Goal: Information Seeking & Learning: Learn about a topic

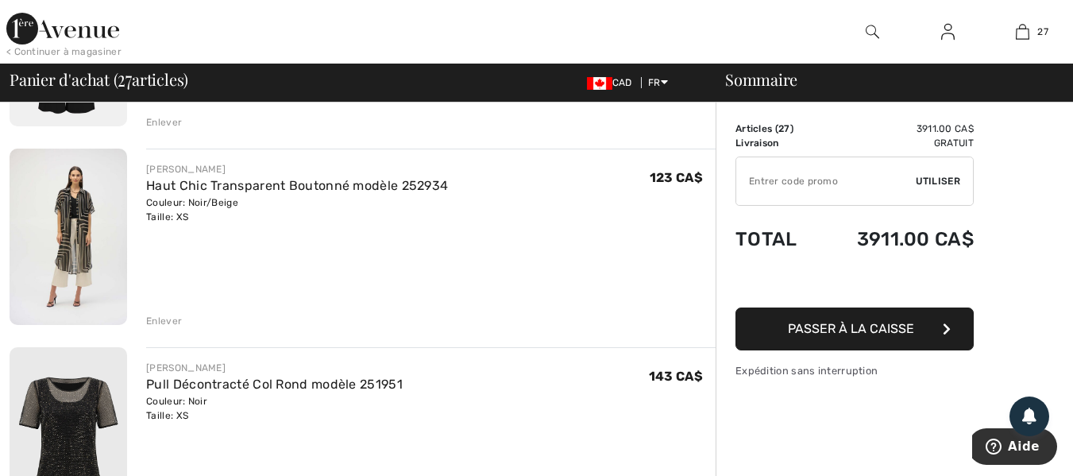
scroll to position [1112, 0]
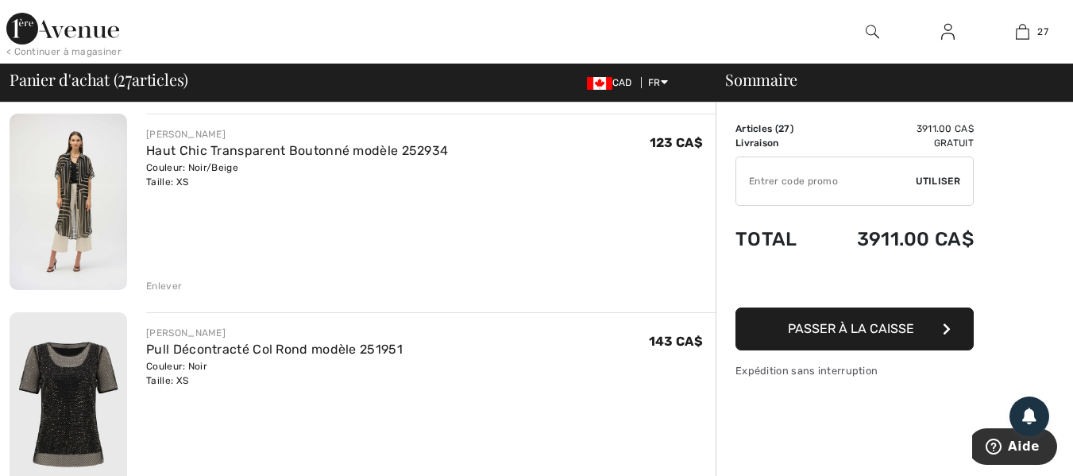
click at [162, 288] on div "Enlever" at bounding box center [164, 286] width 36 height 14
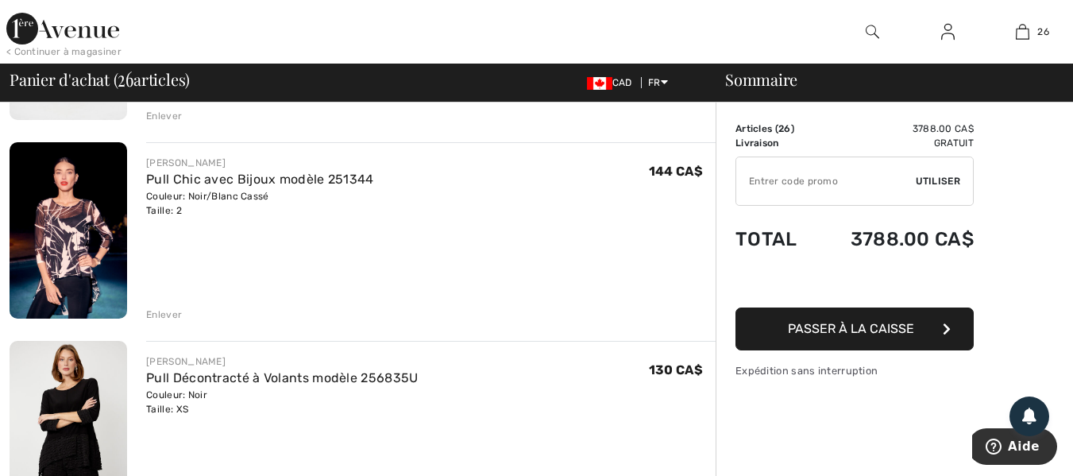
scroll to position [1509, 0]
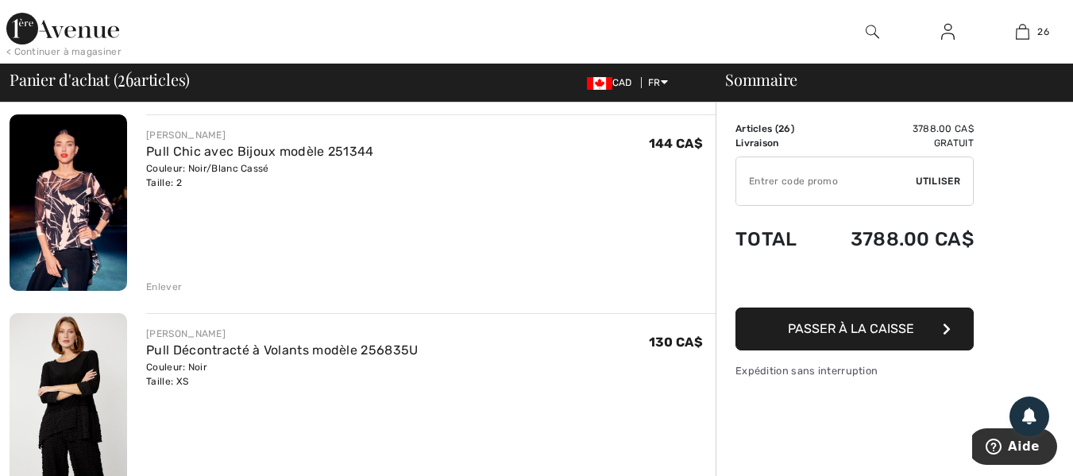
click at [152, 282] on div "Enlever" at bounding box center [164, 287] width 36 height 14
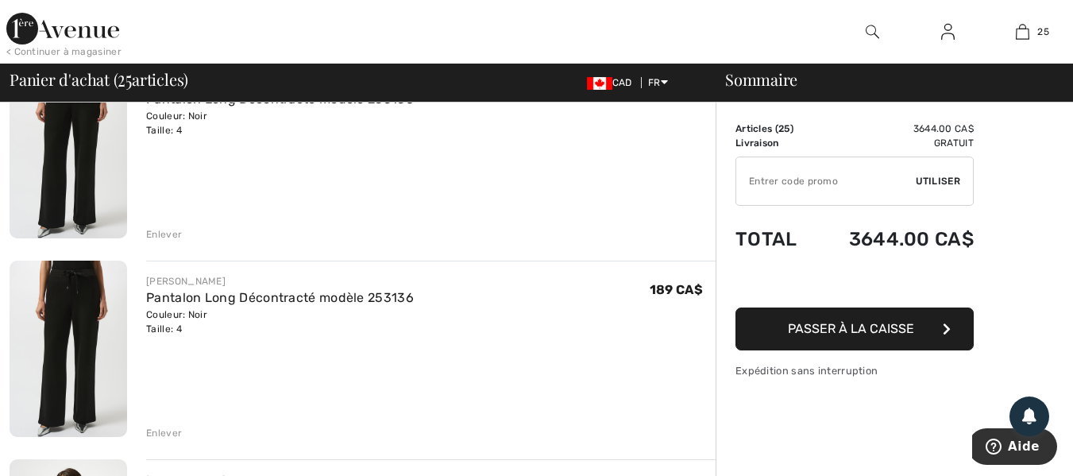
scroll to position [3972, 0]
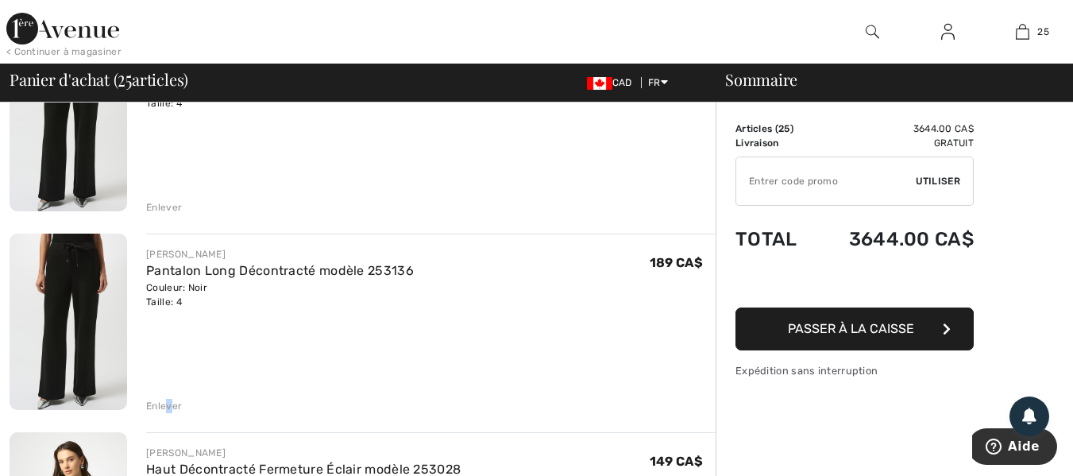
click at [169, 405] on div "Enlever" at bounding box center [164, 406] width 36 height 14
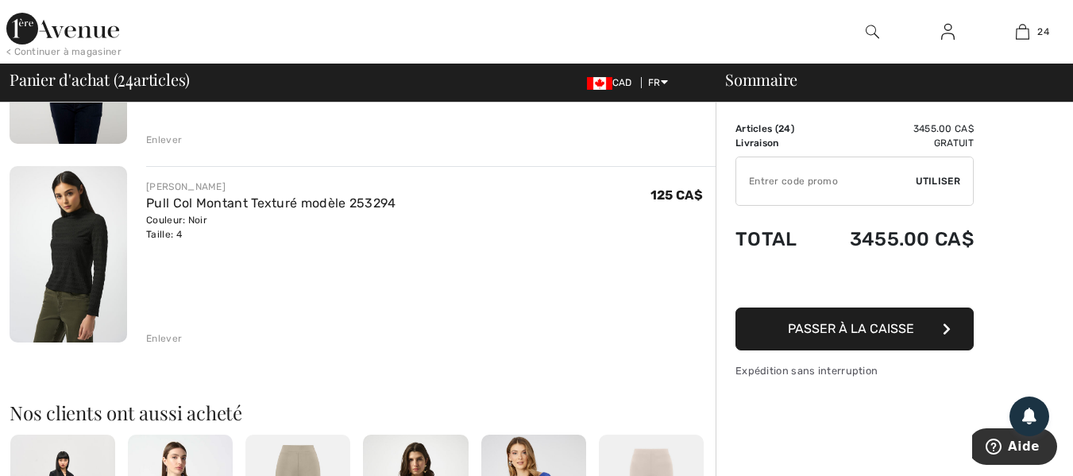
scroll to position [4608, 0]
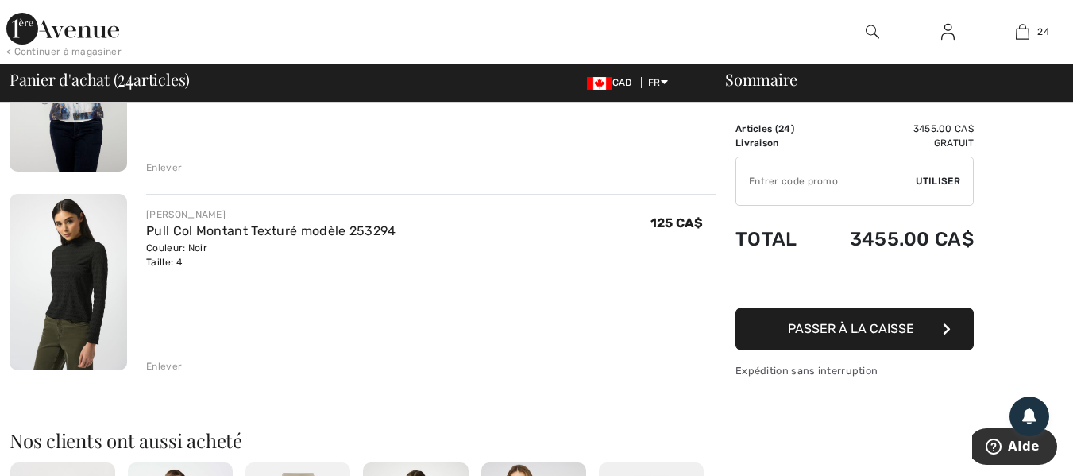
click at [96, 250] on img at bounding box center [69, 282] width 118 height 176
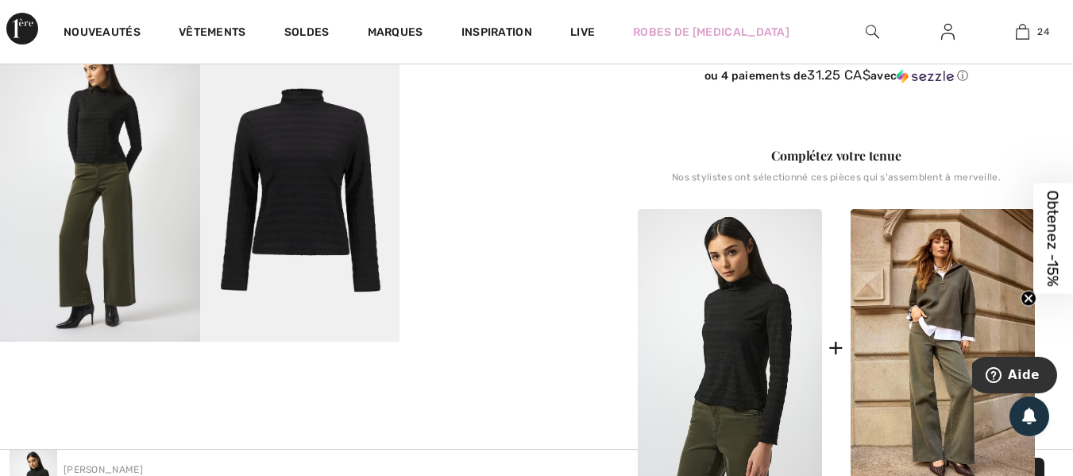
scroll to position [397, 0]
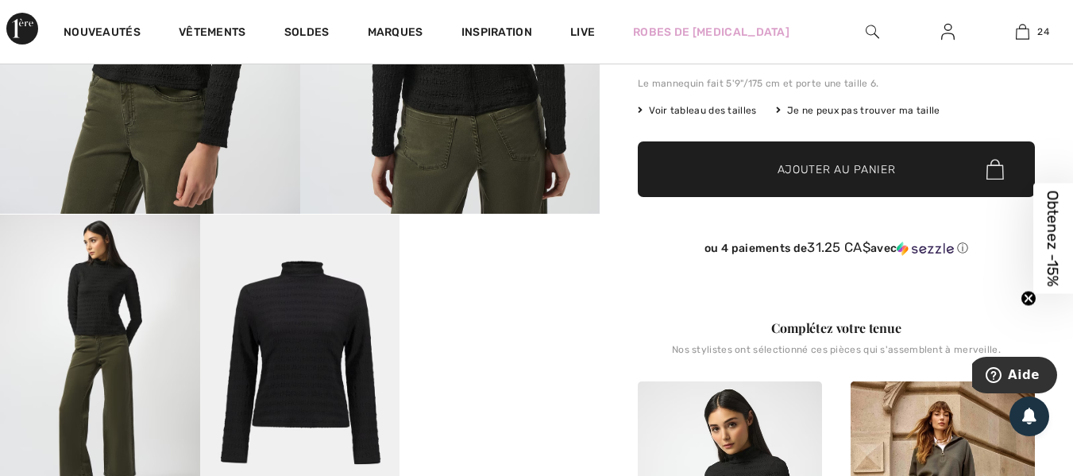
drag, startPoint x: 314, startPoint y: 365, endPoint x: 304, endPoint y: 361, distance: 10.7
click at [314, 365] on img at bounding box center [300, 363] width 200 height 299
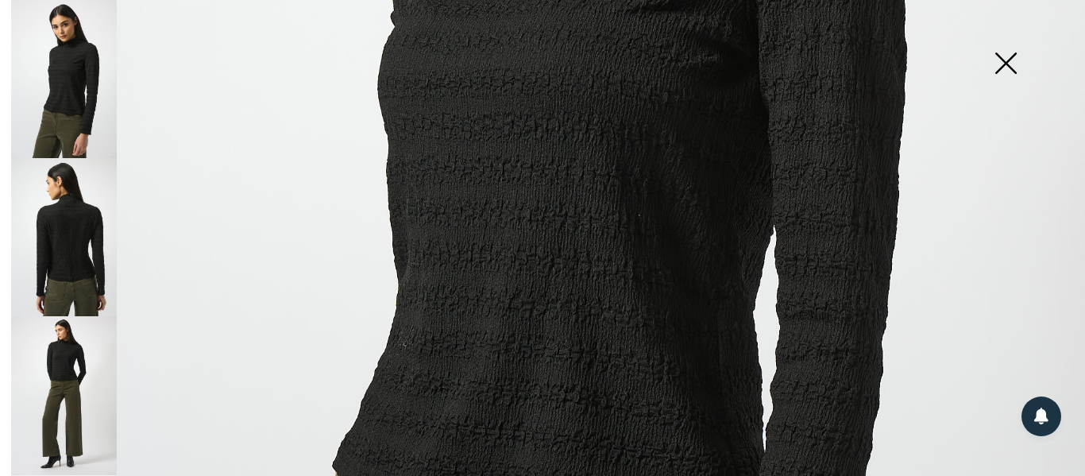
scroll to position [636, 0]
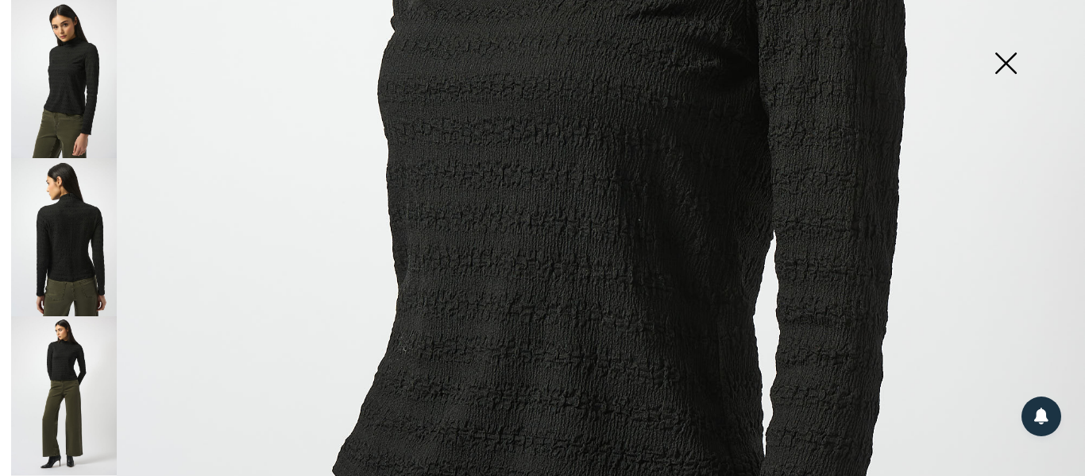
click at [1011, 63] on img at bounding box center [1005, 65] width 79 height 82
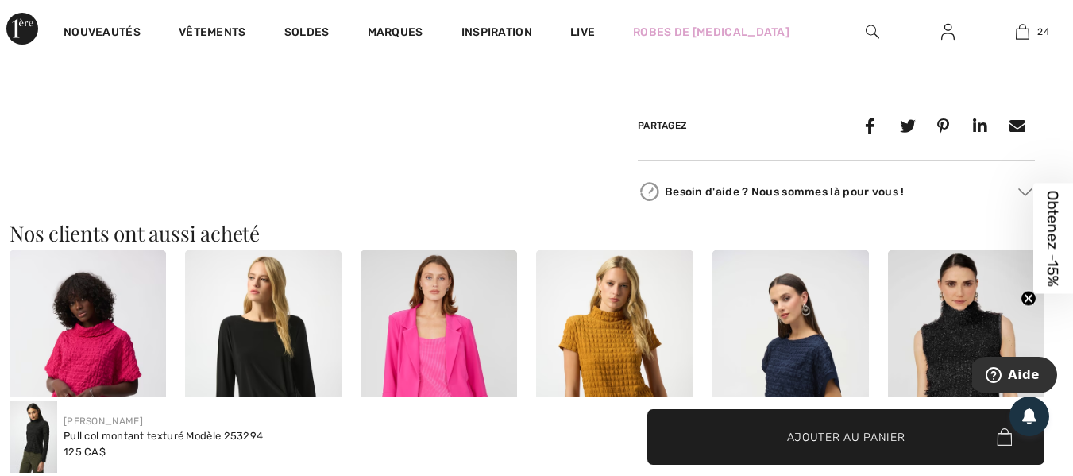
scroll to position [1430, 0]
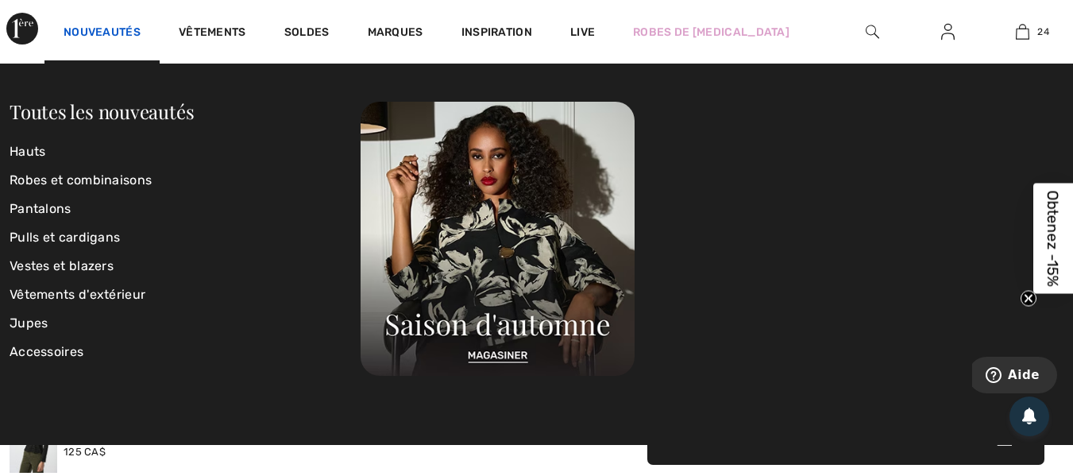
click at [86, 29] on link "Nouveautés" at bounding box center [102, 33] width 77 height 17
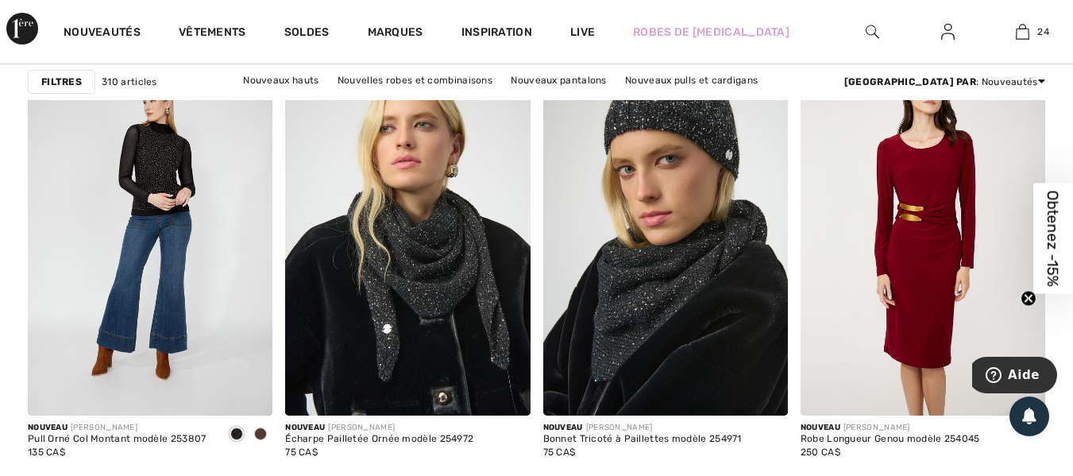
scroll to position [1668, 0]
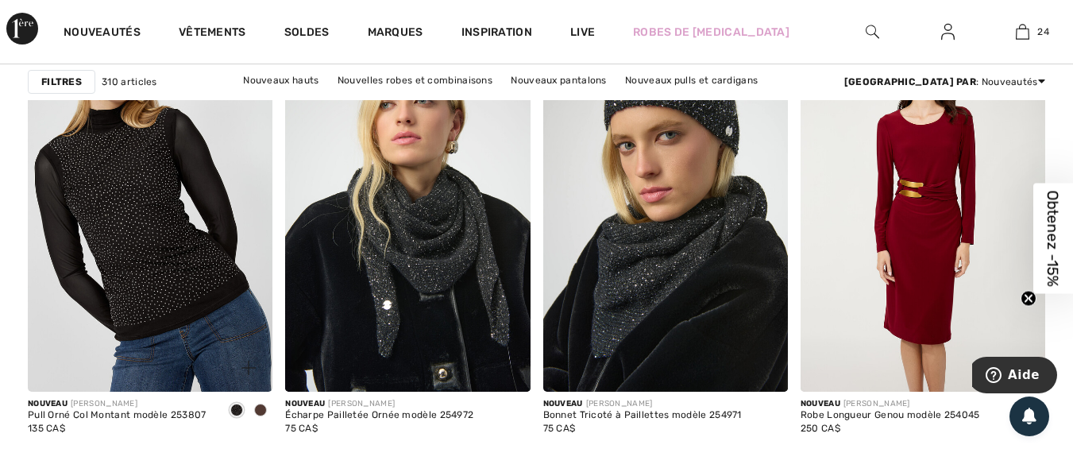
click at [173, 250] on img at bounding box center [150, 208] width 245 height 367
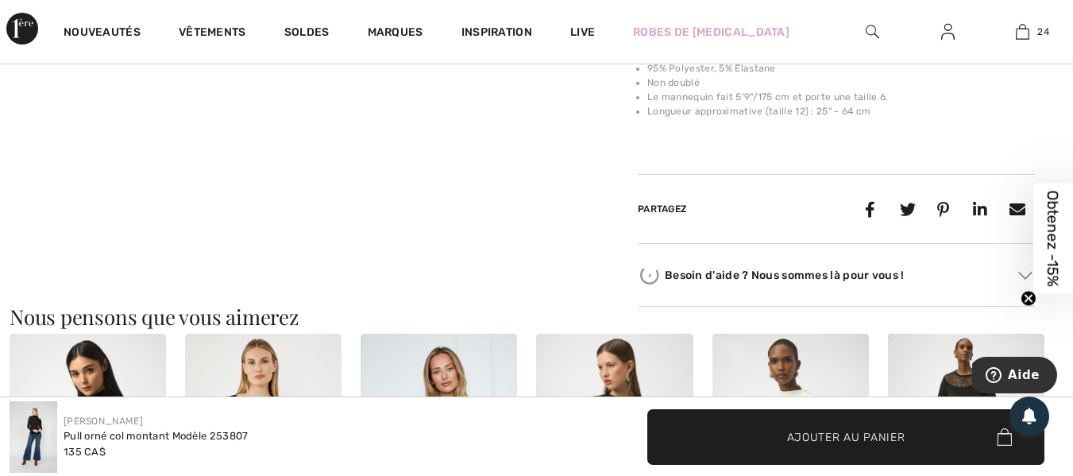
scroll to position [477, 0]
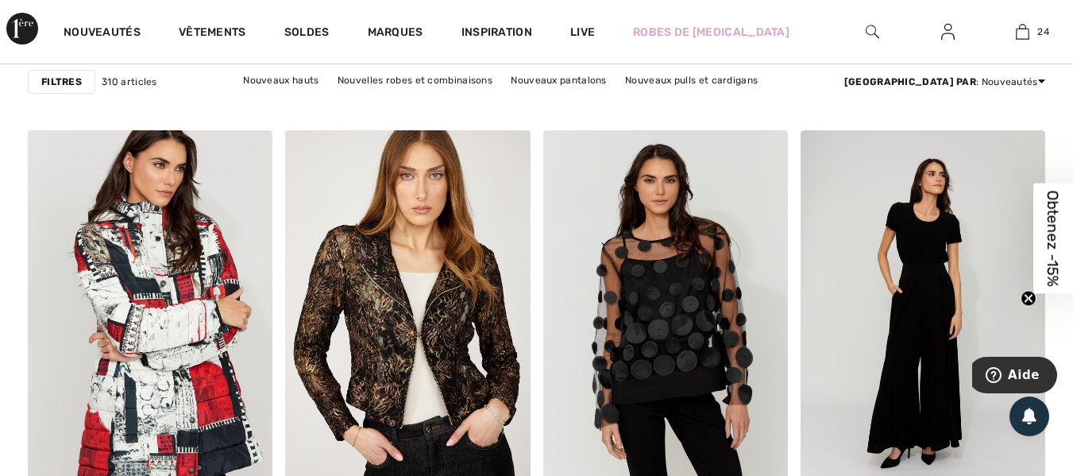
scroll to position [5164, 0]
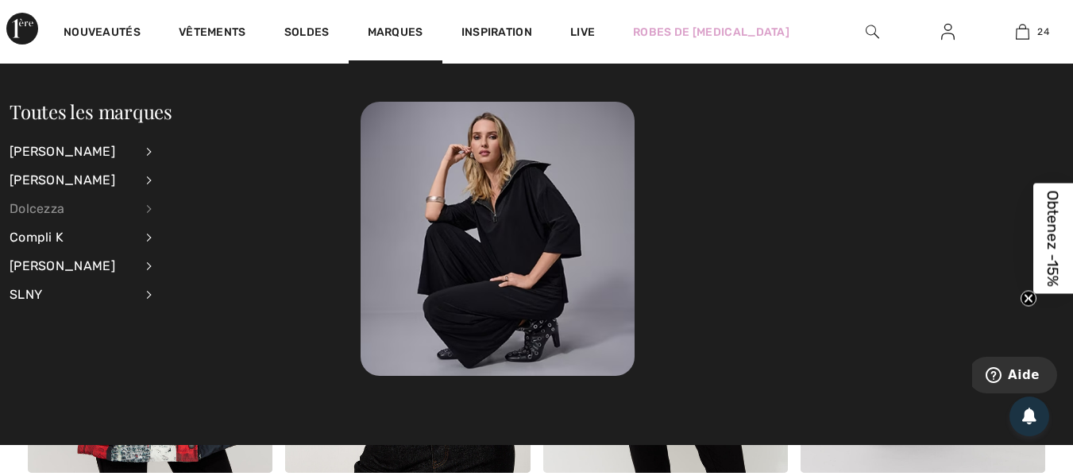
click at [44, 205] on div "Dolcezza" at bounding box center [72, 209] width 125 height 29
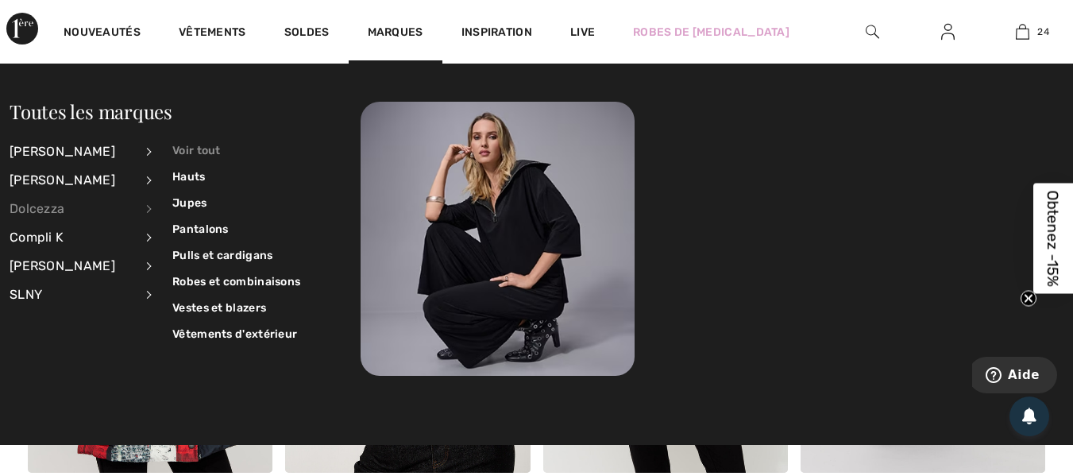
click at [183, 143] on link "Voir tout" at bounding box center [236, 150] width 128 height 26
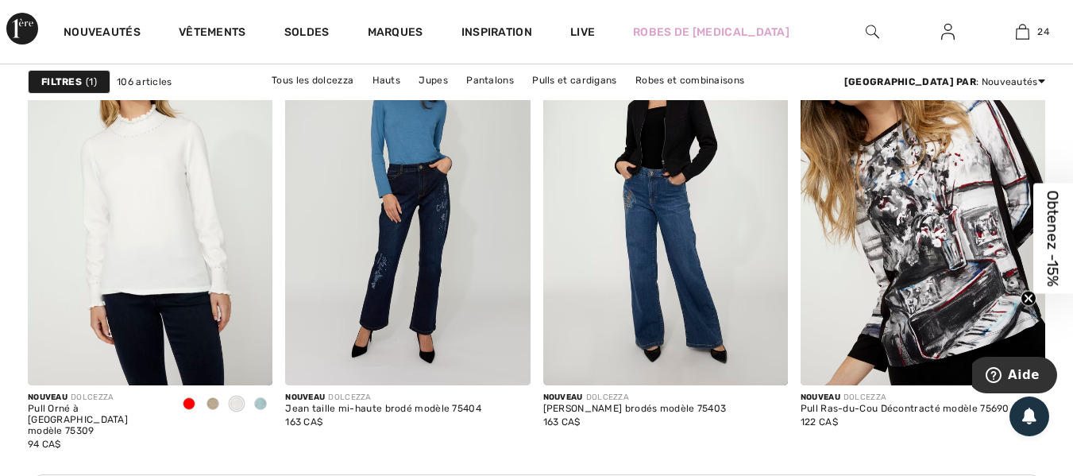
scroll to position [1986, 0]
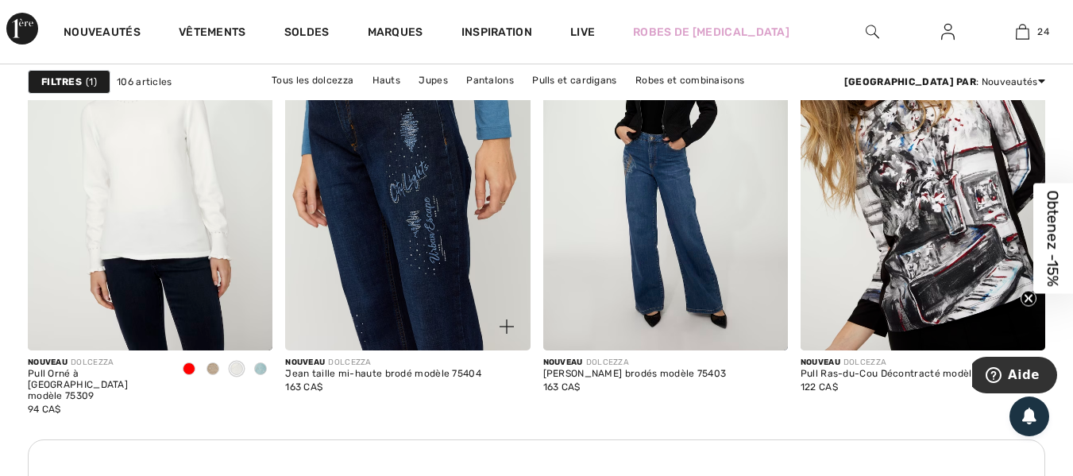
click at [431, 204] on img at bounding box center [407, 166] width 245 height 367
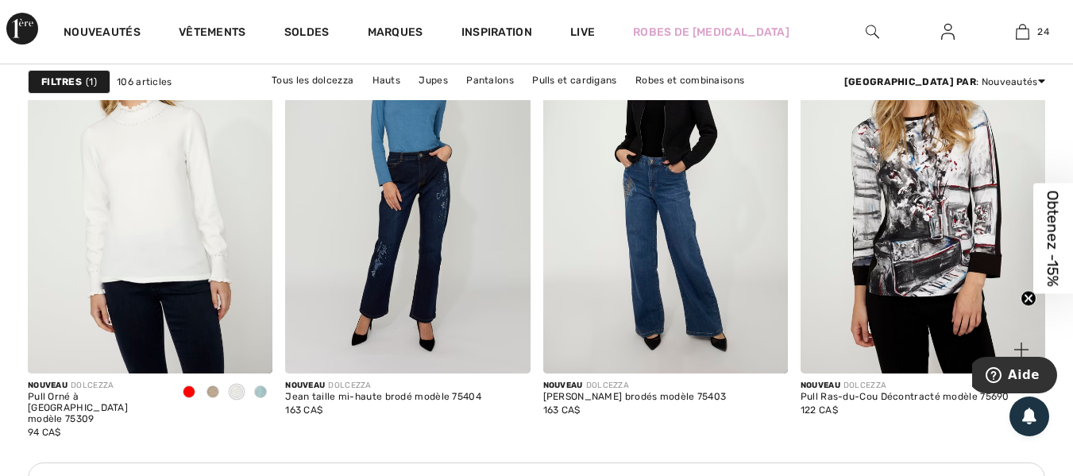
scroll to position [2065, 0]
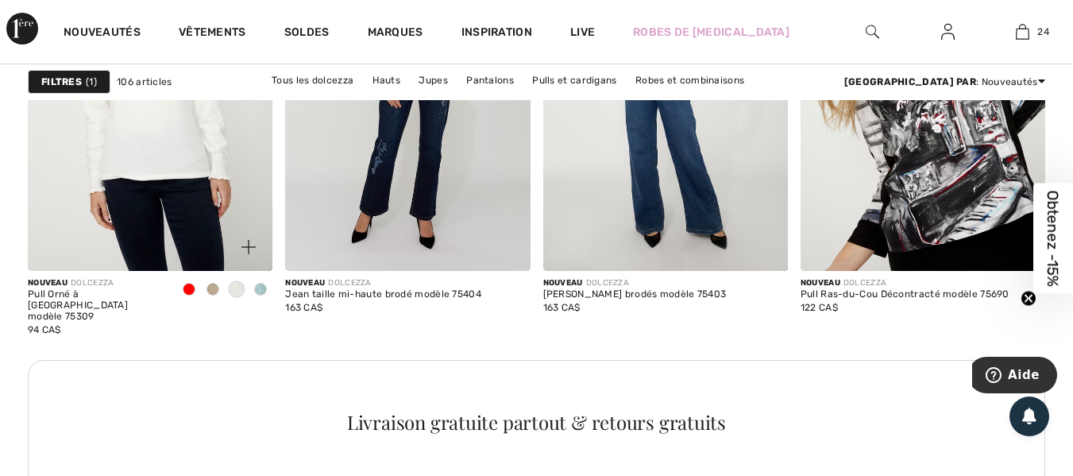
click at [190, 292] on span at bounding box center [189, 289] width 13 height 13
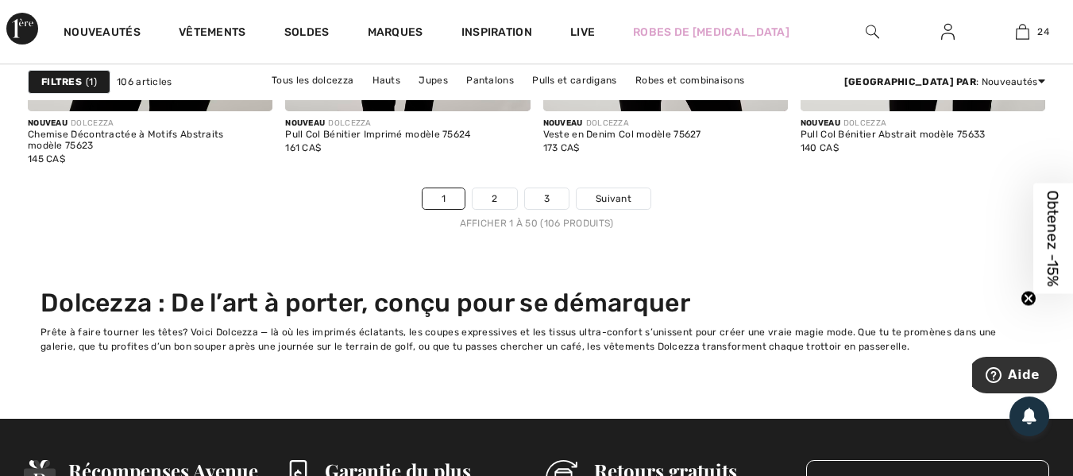
scroll to position [7388, 0]
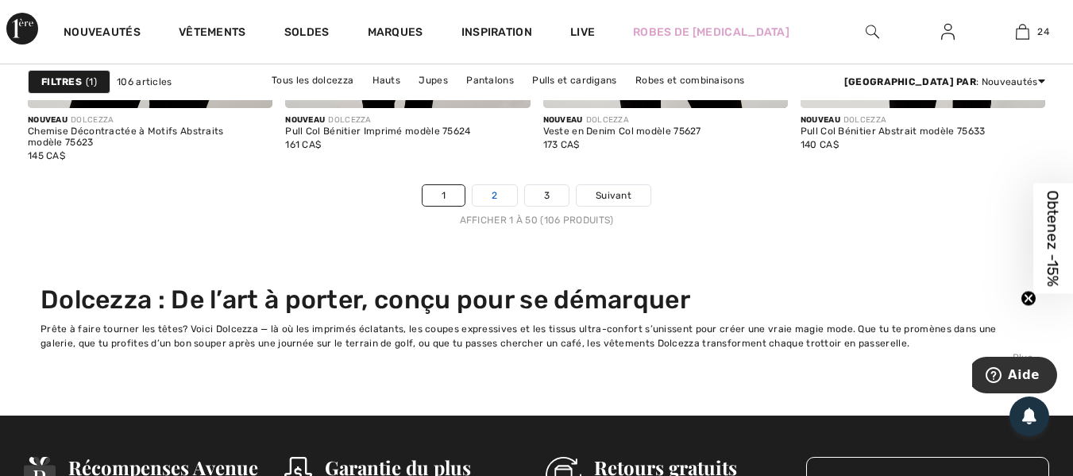
click at [487, 195] on link "2" at bounding box center [495, 195] width 44 height 21
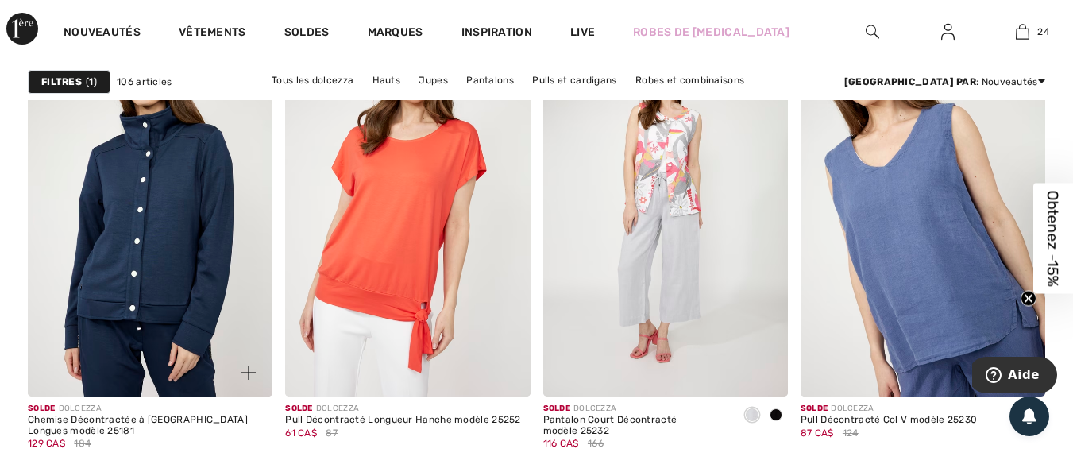
scroll to position [3019, 0]
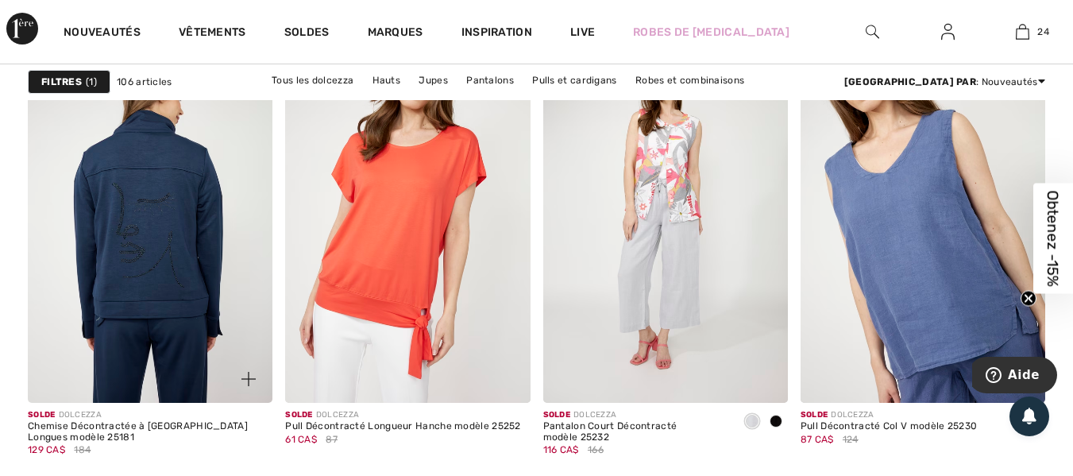
click at [109, 216] on img at bounding box center [150, 218] width 245 height 367
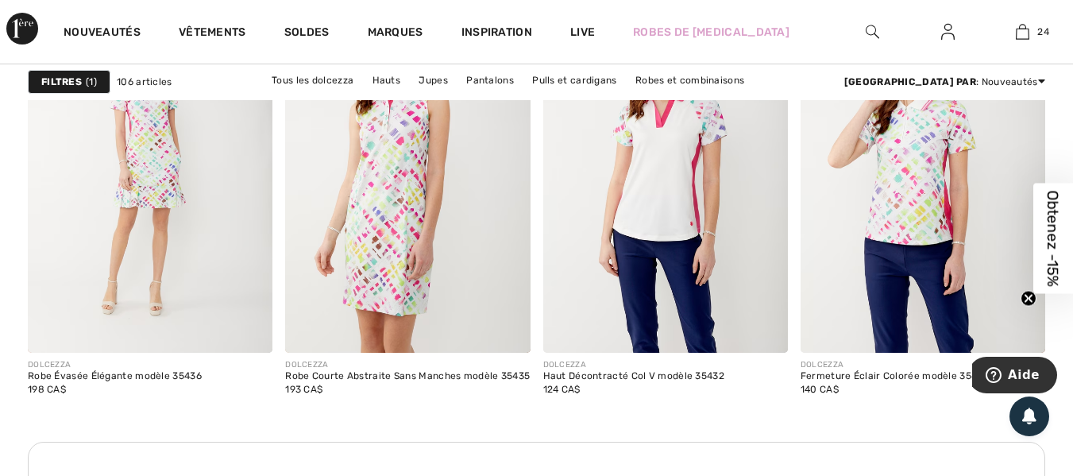
scroll to position [5561, 0]
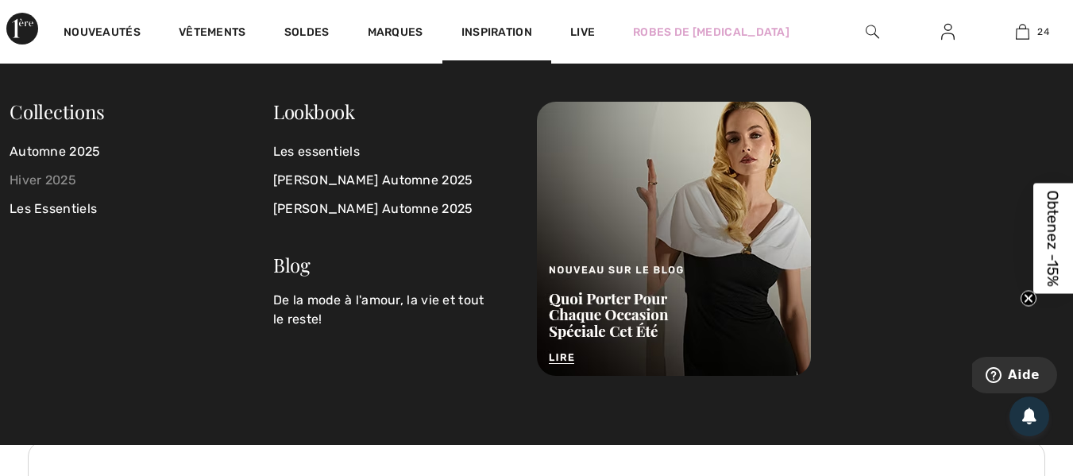
click at [48, 172] on link "Hiver 2025" at bounding box center [142, 180] width 264 height 29
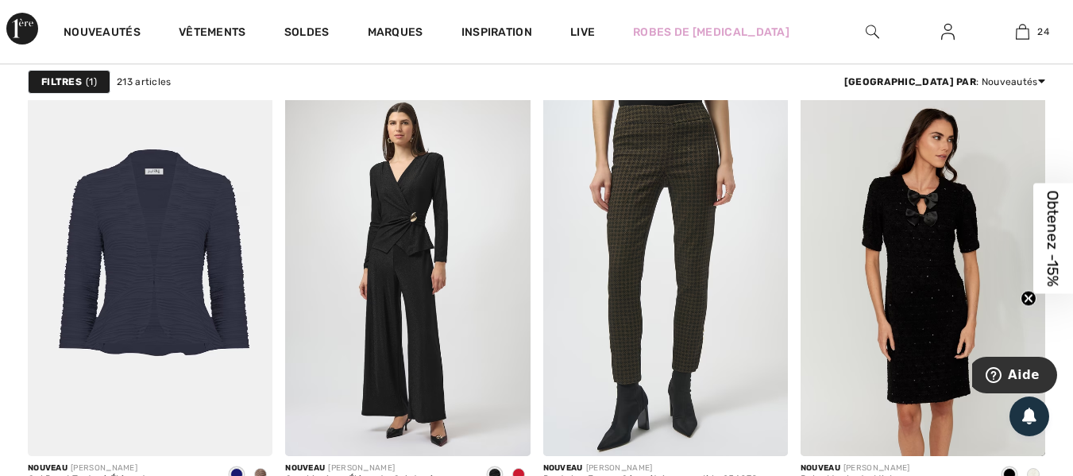
scroll to position [2224, 0]
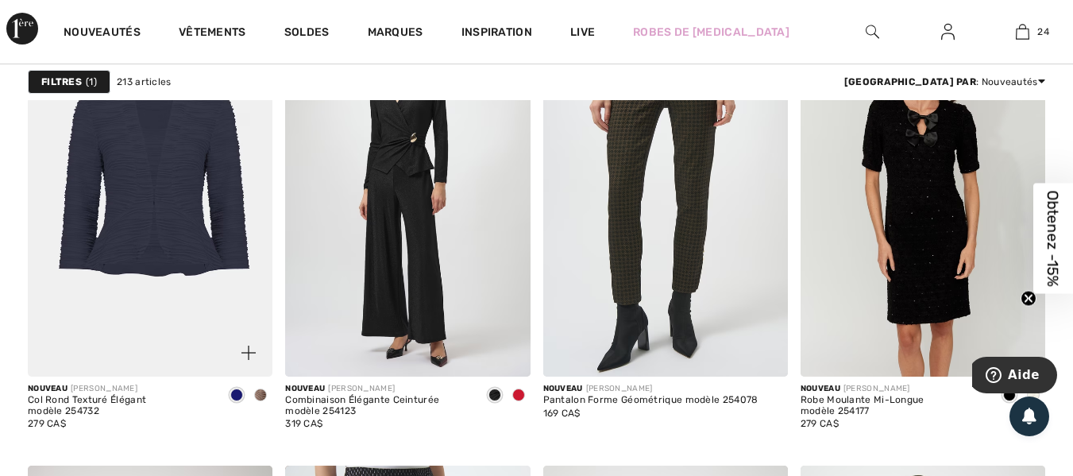
click at [134, 222] on img at bounding box center [150, 192] width 245 height 367
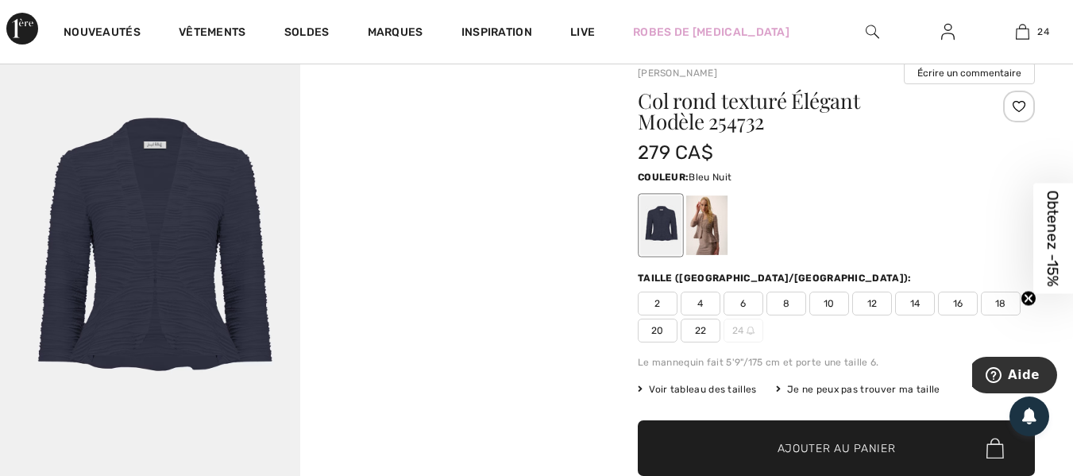
scroll to position [159, 0]
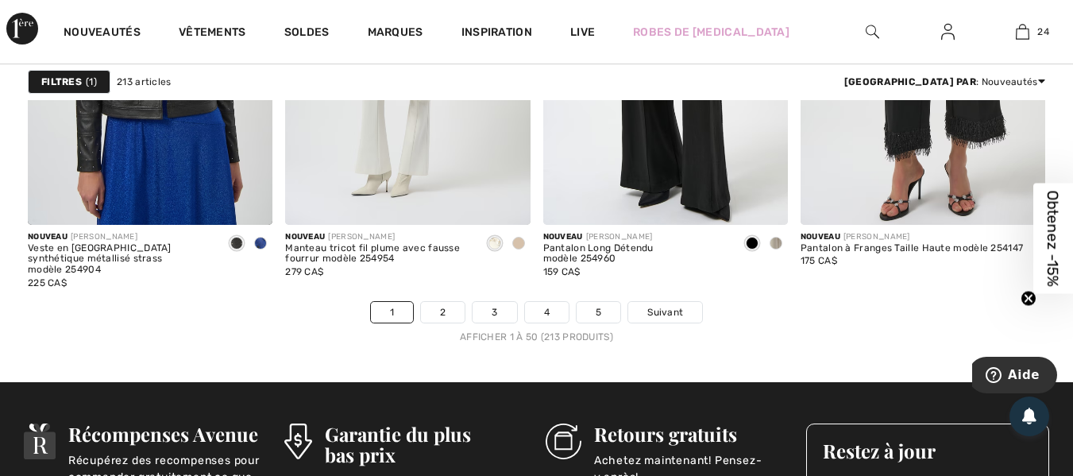
scroll to position [7070, 0]
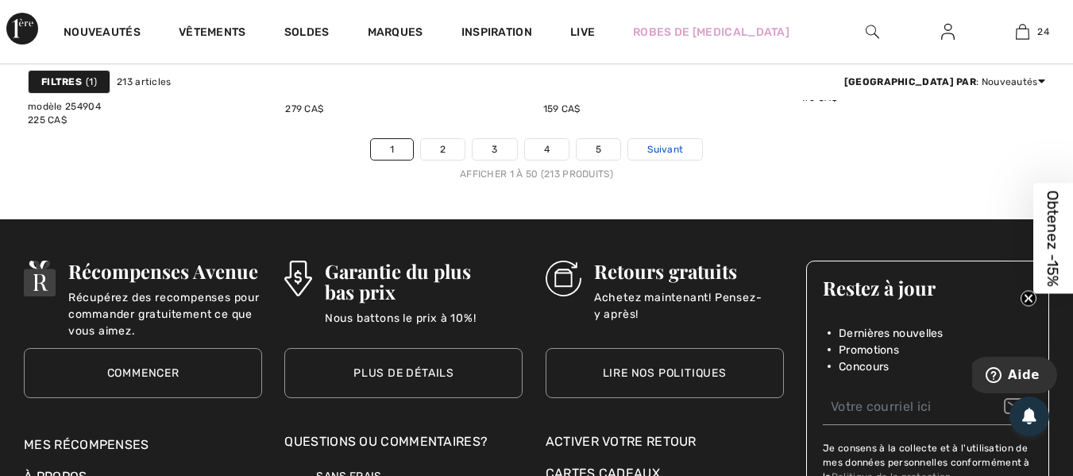
click at [672, 146] on span "Suivant" at bounding box center [665, 149] width 36 height 14
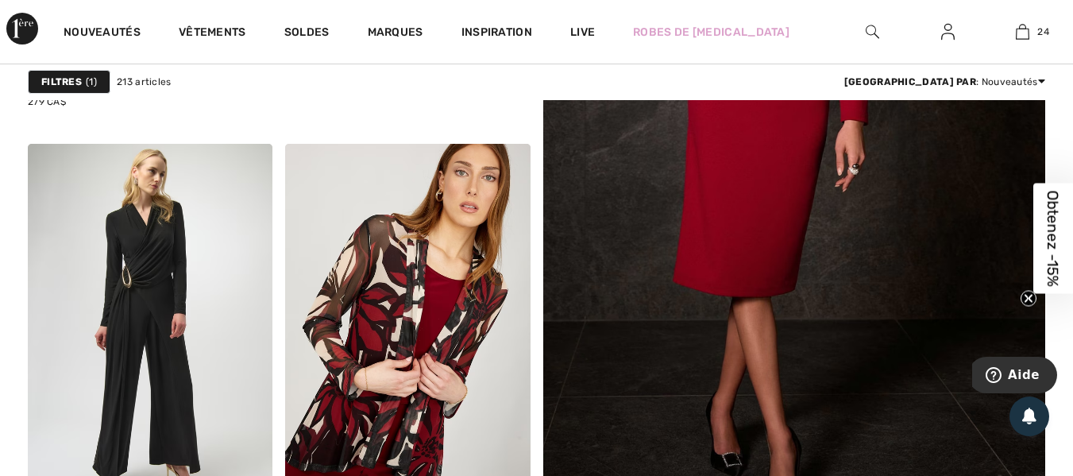
scroll to position [556, 0]
